Goal: Find specific page/section: Find specific page/section

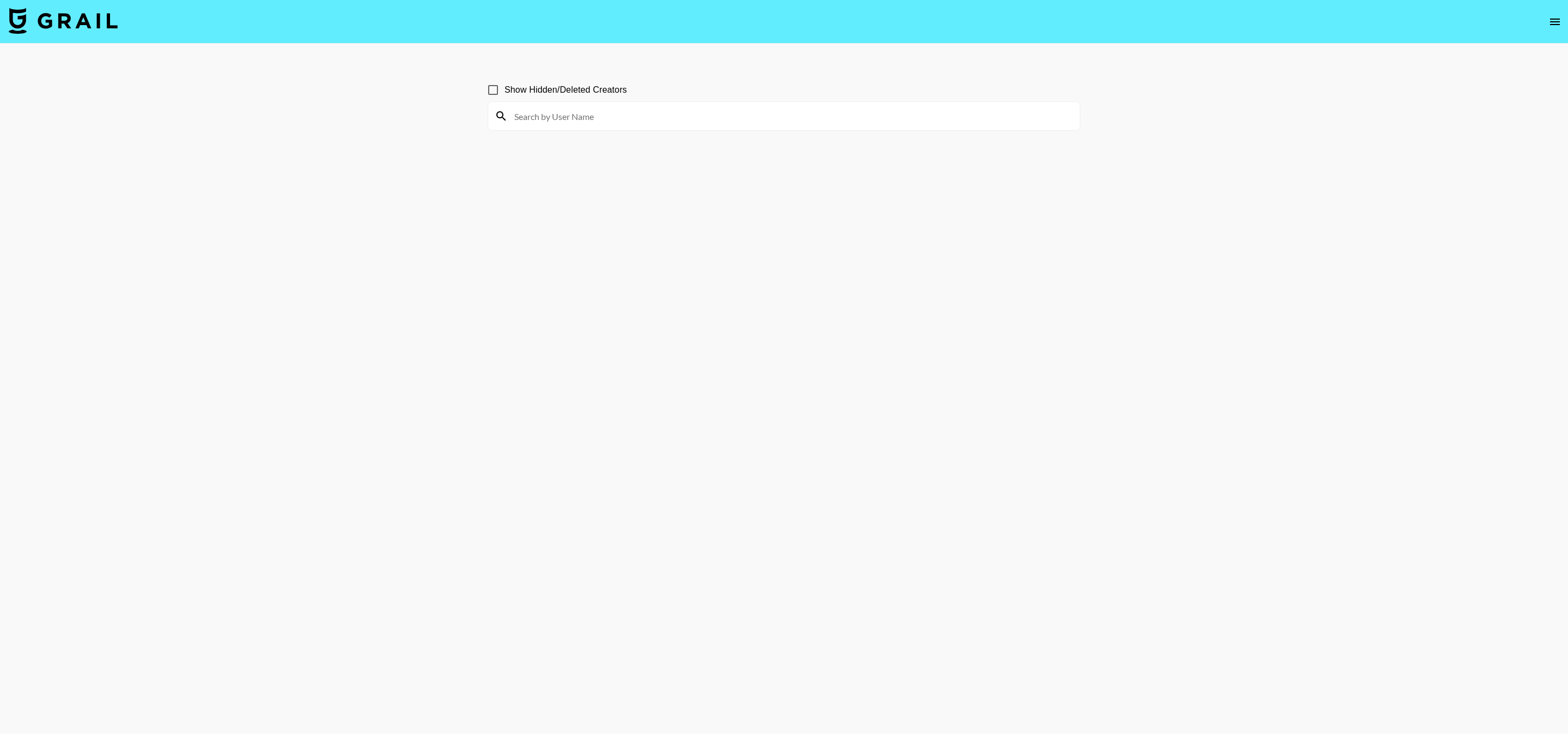
click at [70, 24] on img at bounding box center [63, 20] width 109 height 26
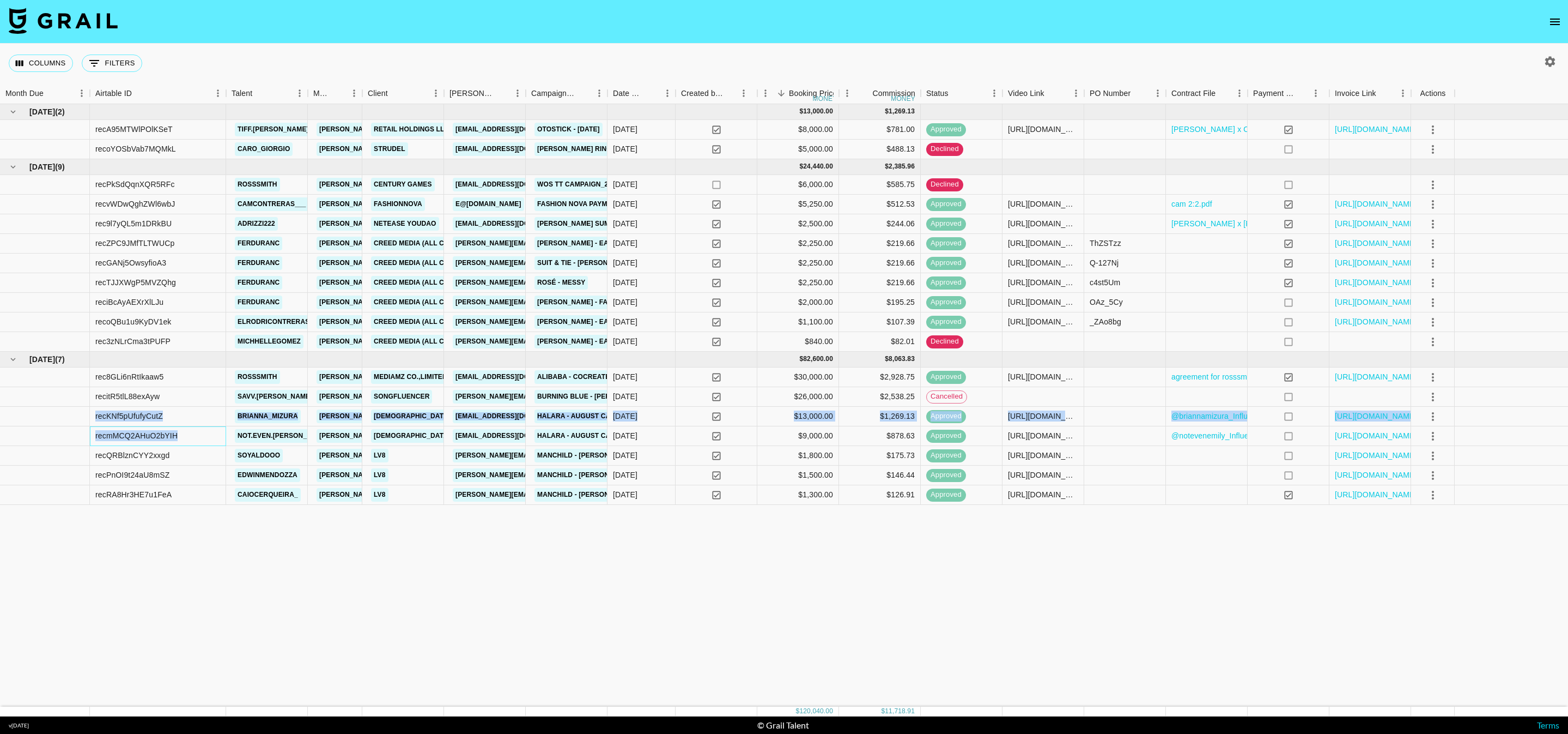
drag, startPoint x: 193, startPoint y: 435, endPoint x: 91, endPoint y: 422, distance: 102.8
click at [90, 422] on div "[DATE] ( 2 ) $ 13,000.00 $ 1,269.13 recA95MTWlPOlKSeT tiff.jeffcoat [EMAIL_ADDR…" at bounding box center [784, 304] width 1568 height 401
click at [155, 439] on div "recmMCQ2AHuO2bYIH" at bounding box center [136, 434] width 82 height 11
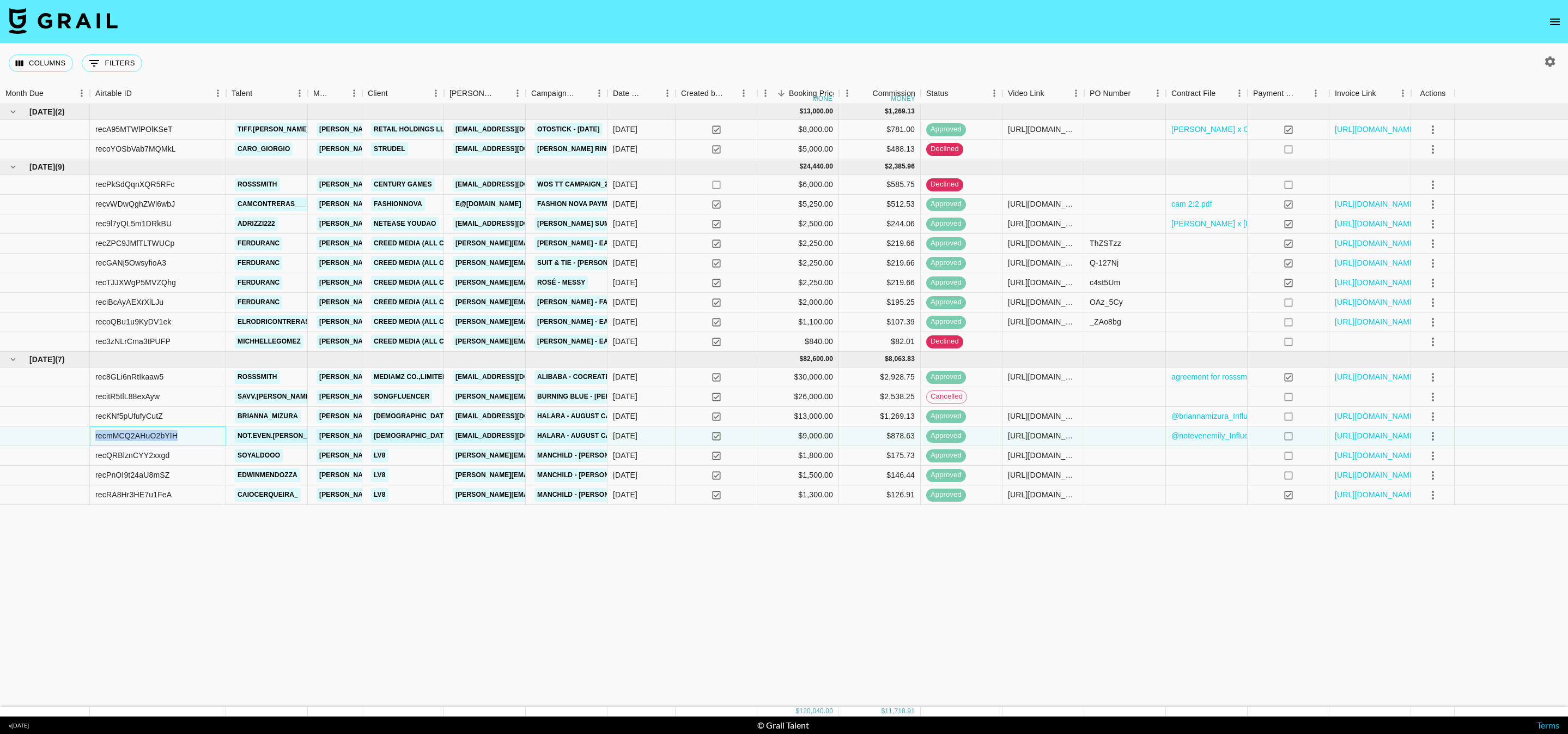
click at [155, 440] on div "recmMCQ2AHuO2bYIH" at bounding box center [136, 434] width 82 height 11
copy div "recmMCQ2AHuO2bYIH"
click at [183, 414] on div "recKNf5pUfufyCutZ" at bounding box center [157, 416] width 136 height 19
click at [153, 417] on div "recKNf5pUfufyCutZ" at bounding box center [129, 415] width 67 height 11
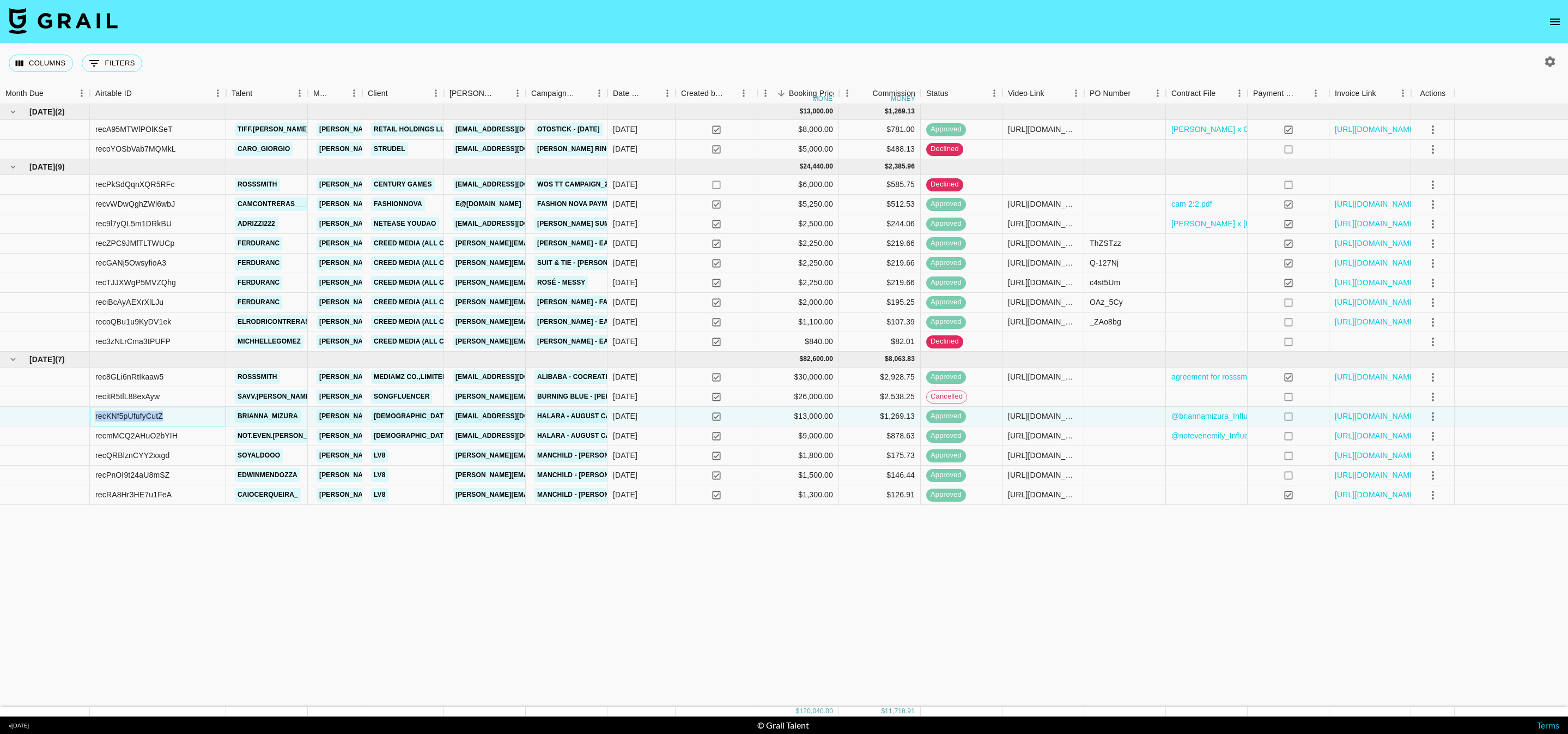
click at [153, 417] on div "recKNf5pUfufyCutZ" at bounding box center [129, 415] width 67 height 11
copy div "recKNf5pUfufyCutZ"
click at [101, 12] on img at bounding box center [63, 20] width 109 height 26
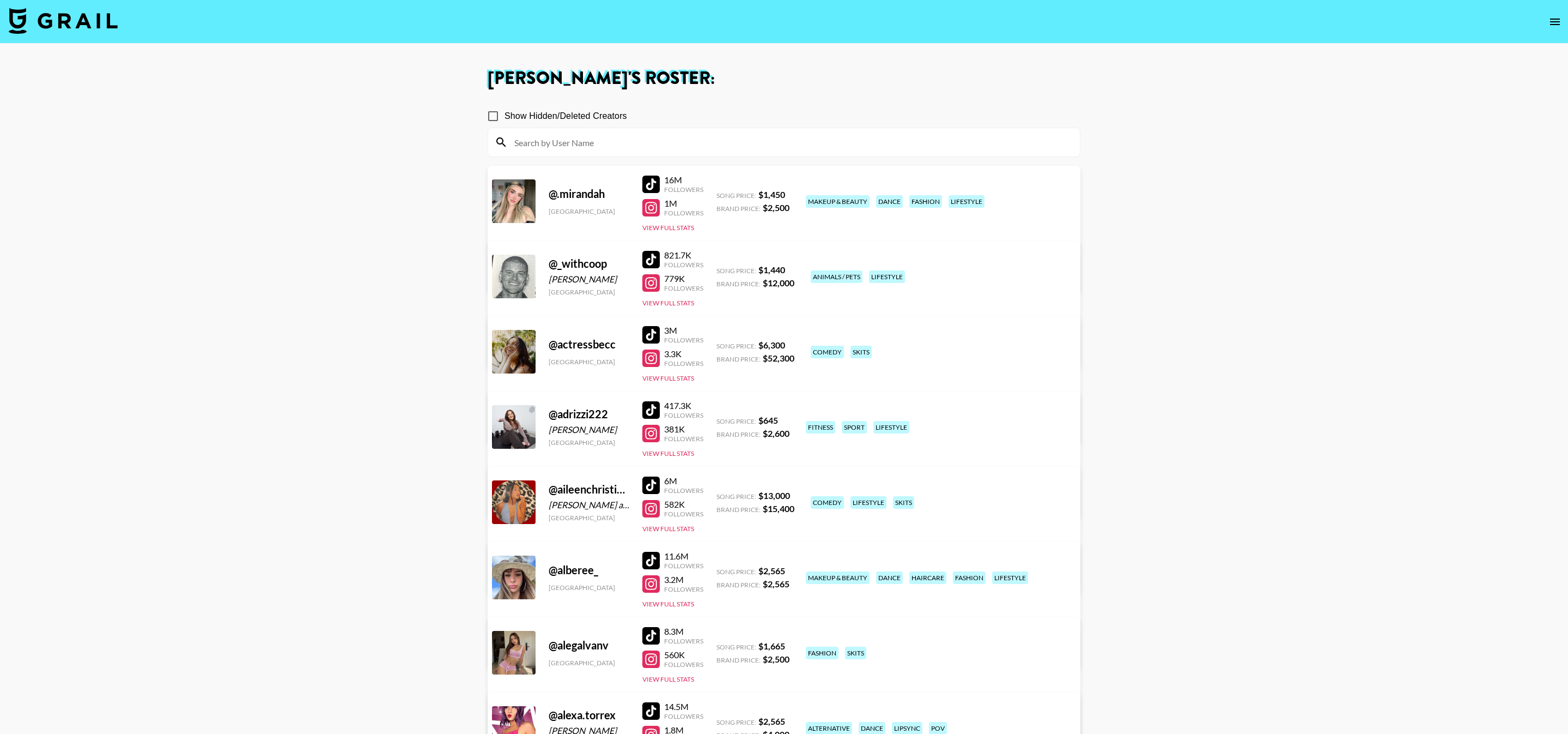
click at [653, 154] on div at bounding box center [784, 142] width 591 height 28
click at [676, 140] on input at bounding box center [790, 143] width 565 height 17
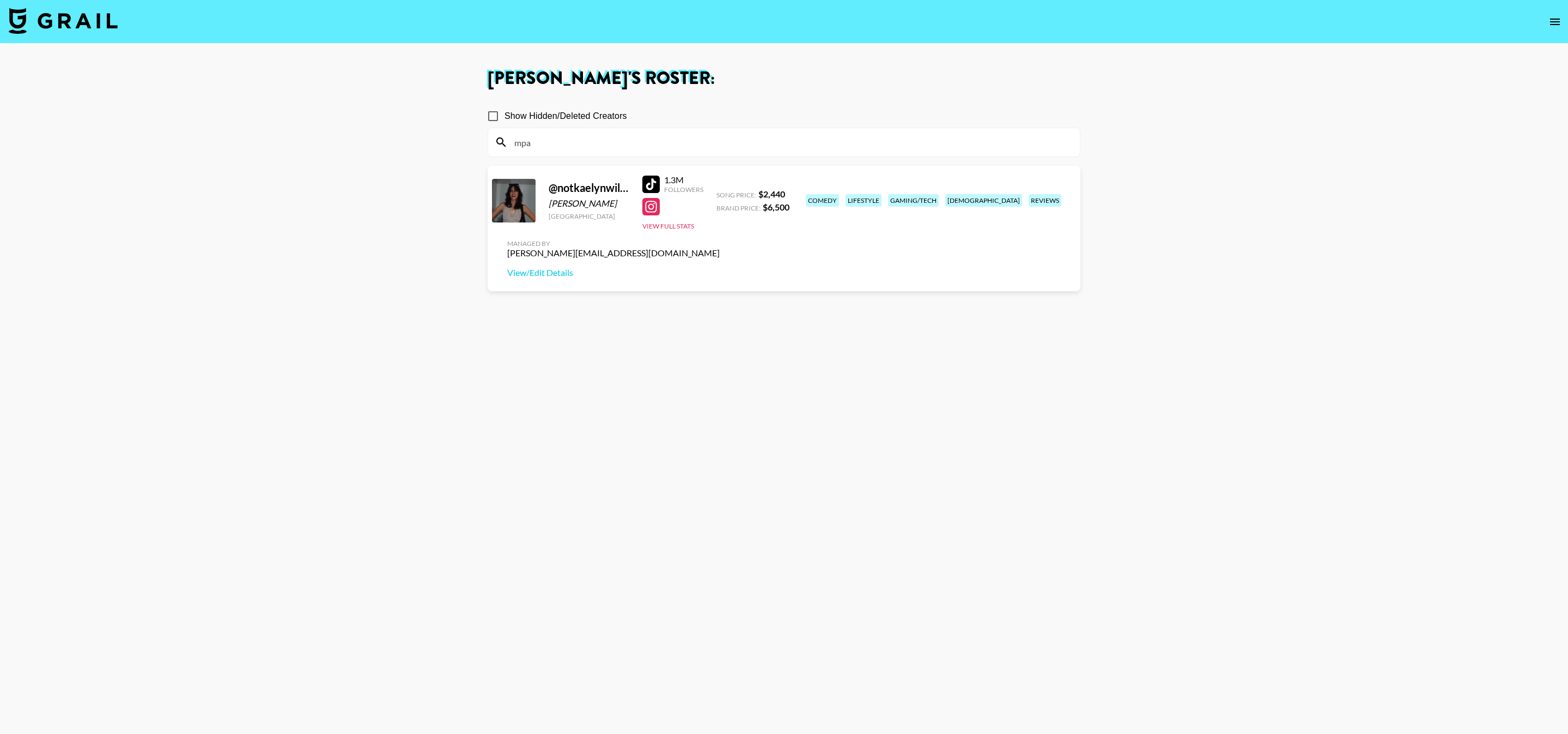
type input "mpa"
drag, startPoint x: 612, startPoint y: 202, endPoint x: 542, endPoint y: 202, distance: 70.0
click at [542, 202] on div "@ notkaelynwilkins Kaelyn Wilkins United States 1.3M Followers View Full Stats …" at bounding box center [784, 228] width 593 height 125
copy div "Kaelyn Wilkins"
